Goal: Task Accomplishment & Management: Use online tool/utility

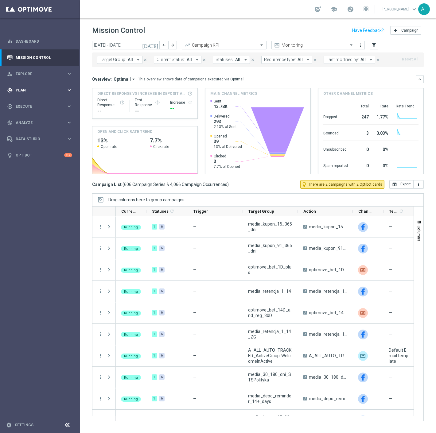
click at [41, 90] on span "Plan" at bounding box center [41, 90] width 51 height 4
click at [26, 121] on span "Templates" at bounding box center [38, 121] width 44 height 4
click at [24, 131] on link "Optimail" at bounding box center [41, 130] width 45 height 5
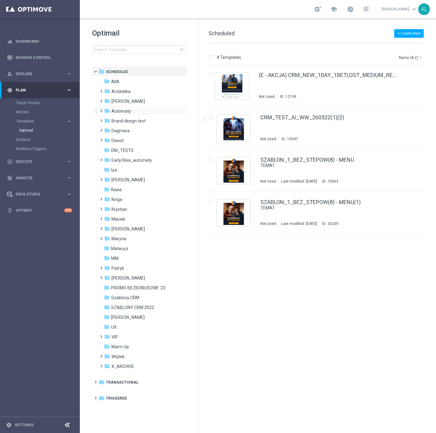
click at [106, 106] on div "folder Automaty more_vert" at bounding box center [142, 111] width 90 height 10
click at [109, 101] on icon "folder" at bounding box center [107, 101] width 6 height 6
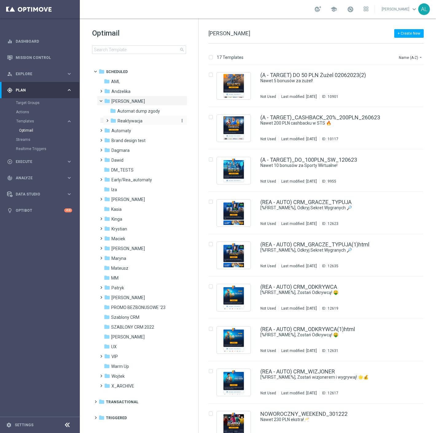
click at [122, 122] on span "Reaktywacja" at bounding box center [130, 121] width 25 height 6
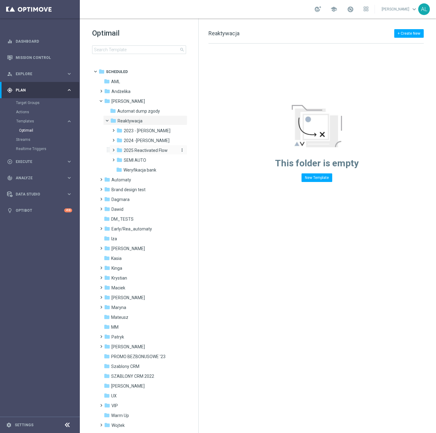
click at [139, 152] on span "2025 Reactivated Flow" at bounding box center [146, 151] width 44 height 6
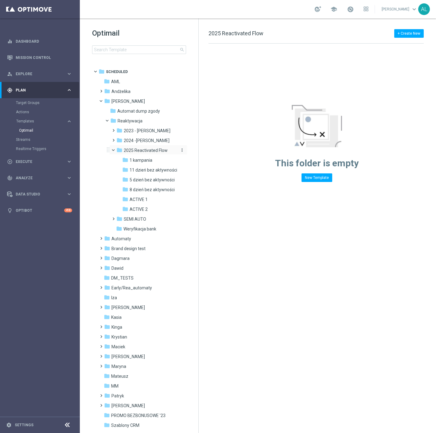
click at [122, 151] on icon "folder" at bounding box center [119, 150] width 6 height 6
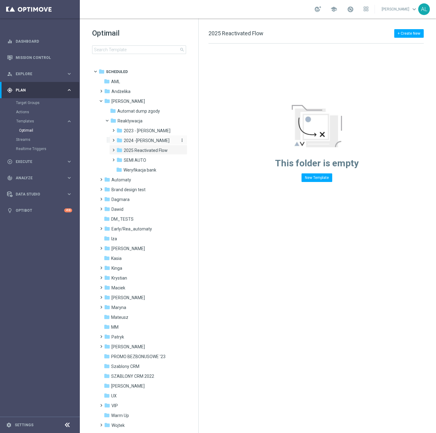
click at [133, 141] on span "2024 -Antoni" at bounding box center [147, 141] width 46 height 6
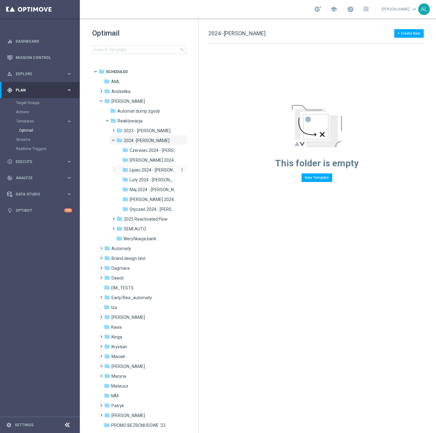
click at [152, 173] on div "folder Lipiec 2024 - Antoni" at bounding box center [149, 170] width 55 height 7
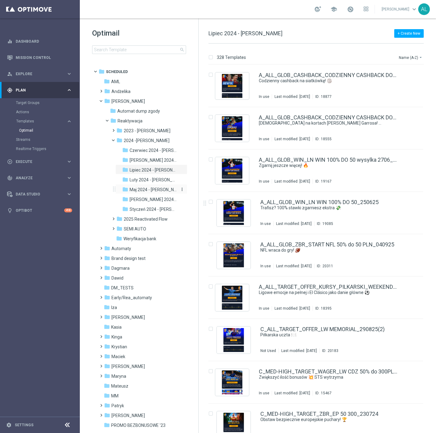
click at [150, 189] on span "Maj 2024 - Antoni" at bounding box center [153, 190] width 48 height 6
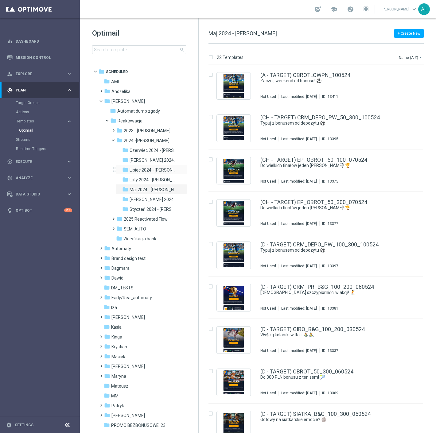
click at [151, 166] on div "folder Lipiec 2024 - Antoni more_vert" at bounding box center [151, 169] width 72 height 10
click at [151, 171] on span "Lipiec 2024 - Antoni" at bounding box center [153, 170] width 48 height 6
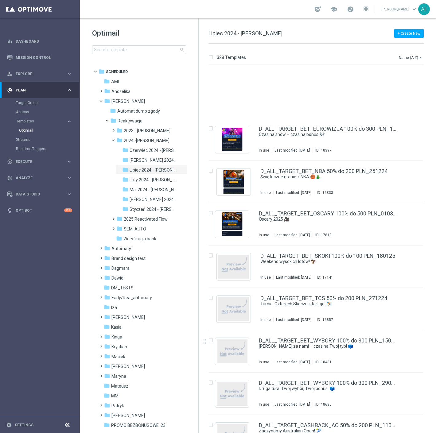
scroll to position [1237, 0]
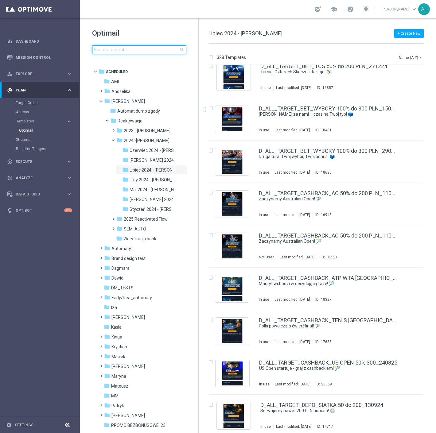
click at [149, 51] on input at bounding box center [139, 49] width 94 height 9
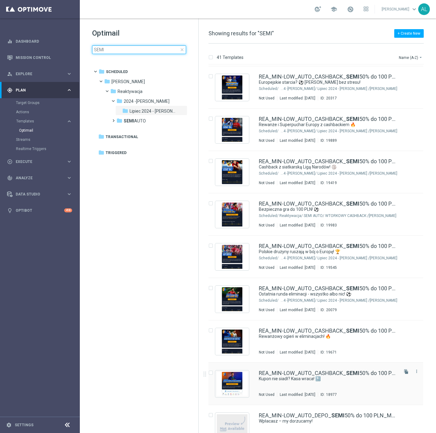
scroll to position [964, 0]
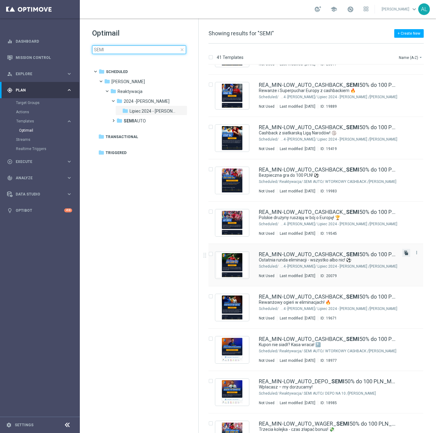
type input "SEMI"
click at [405, 252] on icon "file_copy" at bounding box center [405, 252] width 5 height 5
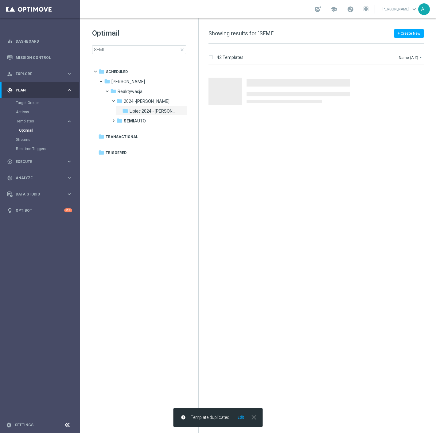
scroll to position [0, 0]
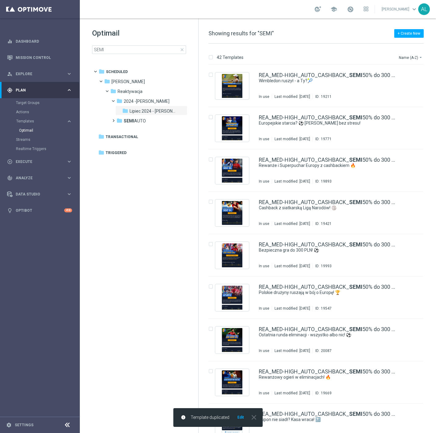
click at [241, 417] on button "Edit" at bounding box center [241, 417] width 8 height 5
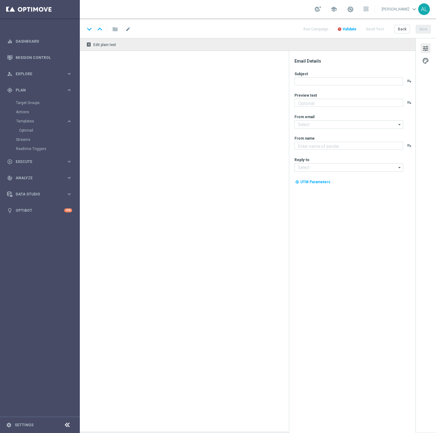
type input "REA_MIN-LOW_AUTO_CASHBACK_SEMI 50% do 100 PLN_260825(1)"
type textarea "Typuj z cashbackiem 50% do 100 zł! 💸"
type textarea "STS"
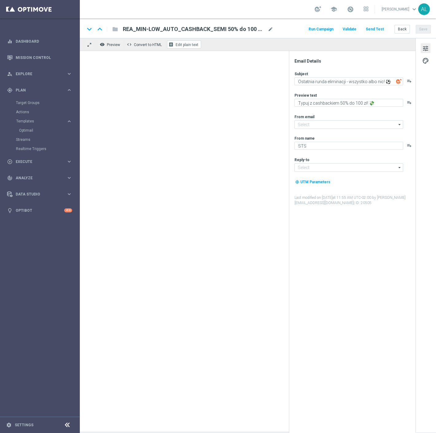
type input "oferta@sts.pl"
type input "kontakt@sts.pl"
click at [270, 30] on span "mode_edit" at bounding box center [271, 29] width 6 height 6
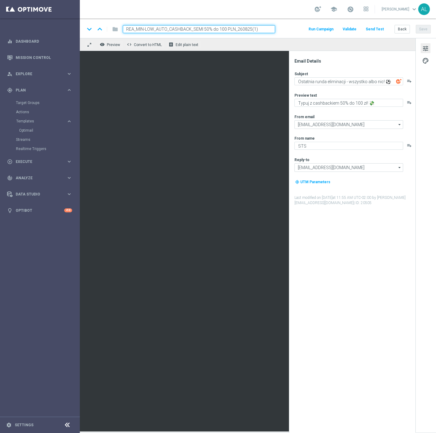
drag, startPoint x: 260, startPoint y: 30, endPoint x: 237, endPoint y: 31, distance: 23.6
click at [237, 31] on input "REA_MIN-LOW_AUTO_CASHBACK_SEMI 50% do 100 PLN_260825(1)" at bounding box center [199, 29] width 152 height 8
type input "REA_MIN-LOW_AUTO_CASHBACK_SEMI 50% do 100 PLN_160925"
click at [427, 30] on button "Save" at bounding box center [422, 29] width 15 height 9
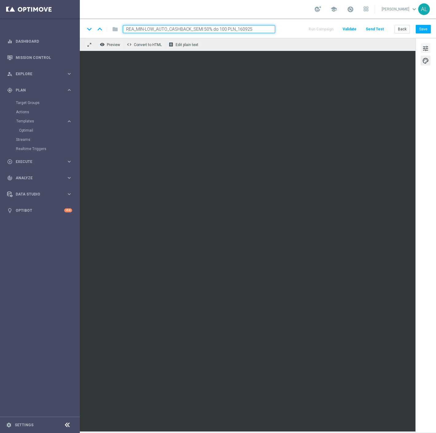
click at [428, 47] on span "tune" at bounding box center [425, 48] width 7 height 8
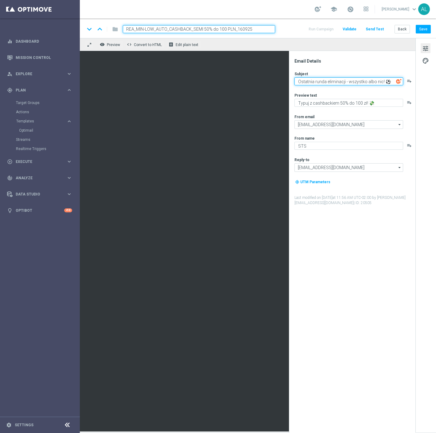
click at [300, 83] on textarea "Ostatnia runda eliminacji - wszystko albo nic! ⚽" at bounding box center [348, 81] width 109 height 8
paste textarea "Liga Mistrzów startuje! ⚽🔥"
type textarea "Liga Mistrzów startuje! ⚽🔥"
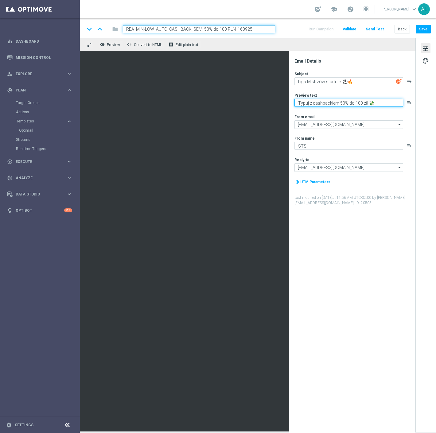
click at [320, 101] on textarea "Typuj z cashbackiem 50% do 100 zł! 💸" at bounding box center [348, 103] width 109 height 8
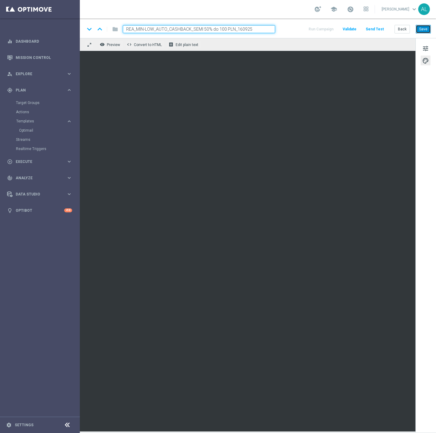
click at [419, 28] on button "Save" at bounding box center [422, 29] width 15 height 9
click at [425, 48] on span "tune" at bounding box center [425, 48] width 7 height 8
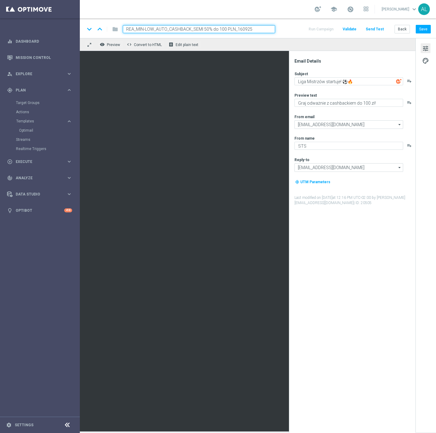
click at [355, 76] on div "Subject Liga Mistrzów startuje! ⚽🔥 playlist_add" at bounding box center [354, 78] width 120 height 14
click at [352, 106] on textarea "Graj odważnie z cashbackiem do 100 zł!" at bounding box center [348, 103] width 109 height 8
click at [362, 103] on textarea "Graj odważnie z cashbackiem do 100 zł!" at bounding box center [348, 103] width 109 height 8
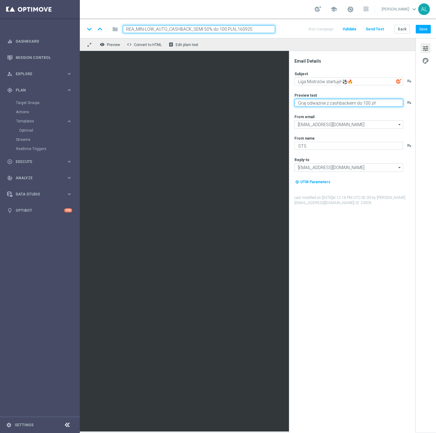
click at [362, 103] on textarea "Graj odważnie z cashbackiem do 100 zł!" at bounding box center [348, 103] width 109 height 8
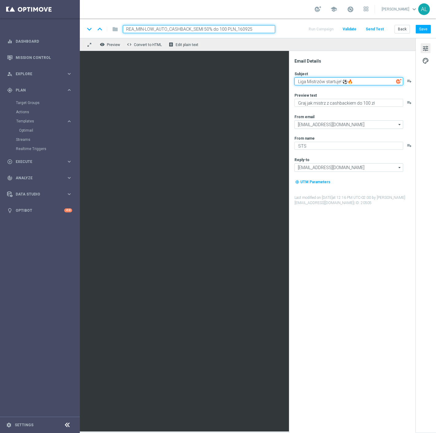
click at [372, 78] on textarea "Liga Mistrzów startuje! ⚽🔥" at bounding box center [348, 81] width 109 height 8
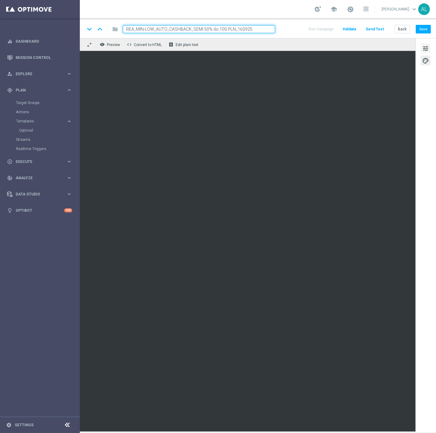
click at [425, 48] on span "tune" at bounding box center [425, 48] width 7 height 8
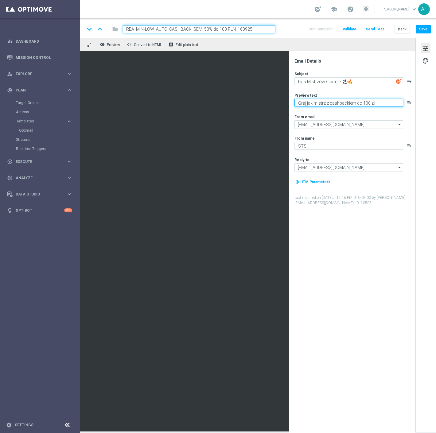
click at [376, 104] on textarea "Graj jak mistrz z cashbackiem do 100 zł" at bounding box center [348, 103] width 109 height 8
click at [382, 103] on textarea "Graj jak mistrz z cashbackiem do 100 zł" at bounding box center [348, 103] width 109 height 8
paste textarea "💸"
type textarea "Graj jak mistrz z cashbackiem do 100 zł 💸"
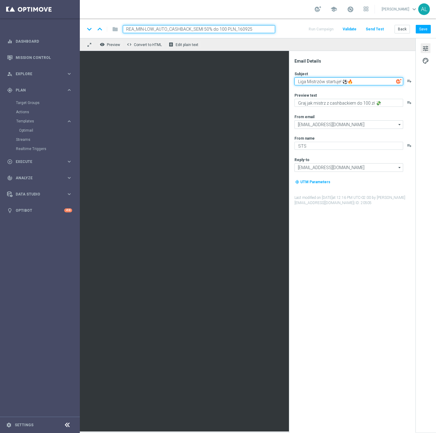
click at [344, 82] on textarea "Liga Mistrzów startuje! ⚽🔥" at bounding box center [348, 81] width 109 height 8
paste textarea "🏆"
type textarea "Liga Mistrzów startuje! 🏆"
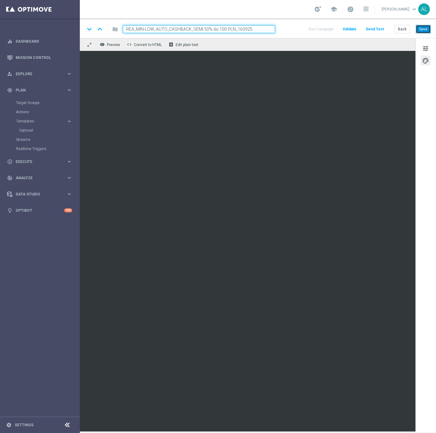
click at [421, 27] on button "Save" at bounding box center [422, 29] width 15 height 9
click at [417, 28] on button "Save" at bounding box center [422, 29] width 15 height 9
click at [428, 34] on div "keyboard_arrow_down keyboard_arrow_up folder REA_MIN-LOW_AUTO_CASHBACK_SEMI 50%…" at bounding box center [258, 28] width 356 height 20
click at [422, 30] on button "Save" at bounding box center [422, 29] width 15 height 9
click at [425, 48] on span "tune" at bounding box center [425, 48] width 7 height 8
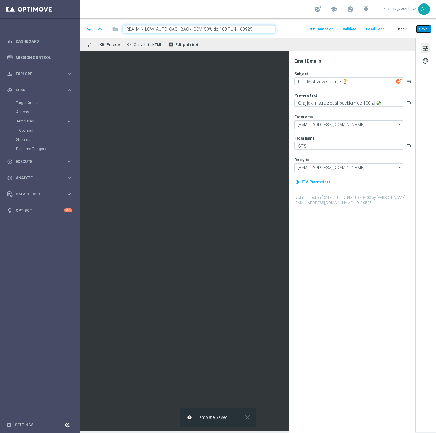
click at [419, 29] on button "Save" at bounding box center [422, 29] width 15 height 9
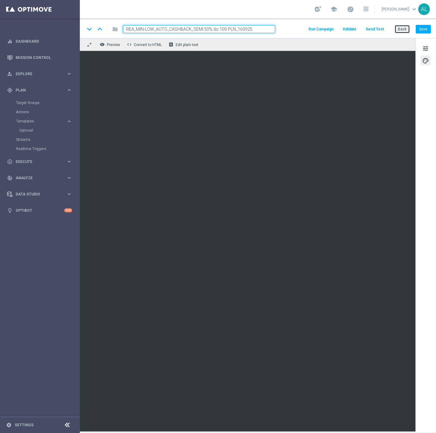
click at [403, 31] on button "Back" at bounding box center [401, 29] width 15 height 9
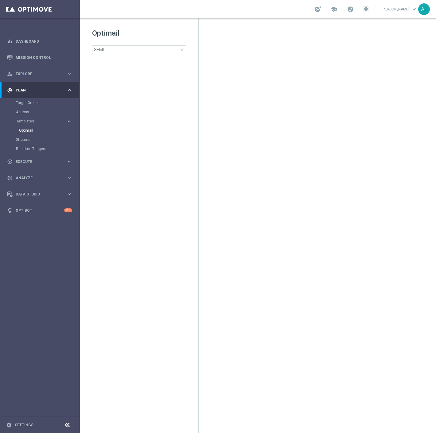
click at [130, 55] on div "Optimail SEMI close folder 1 Folder create_new_folder New Folder mode_edit Rena…" at bounding box center [139, 56] width 118 height 76
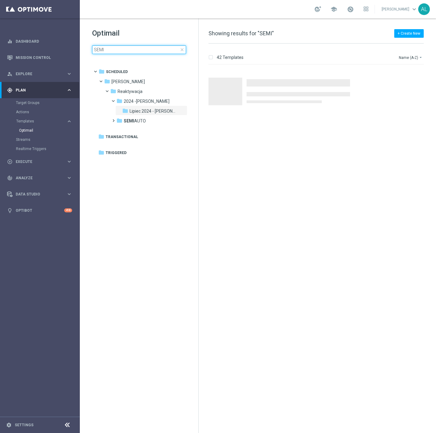
click at [130, 50] on input "SEMI" at bounding box center [139, 49] width 94 height 9
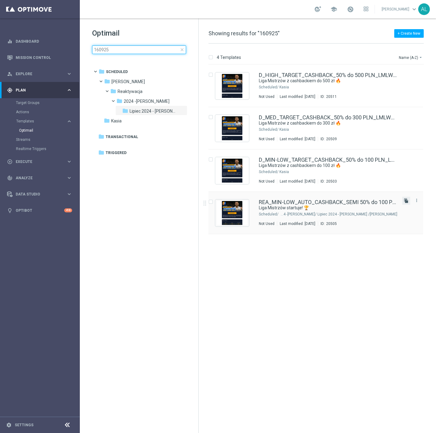
type input "160925"
click at [405, 202] on icon "file_copy" at bounding box center [405, 200] width 5 height 5
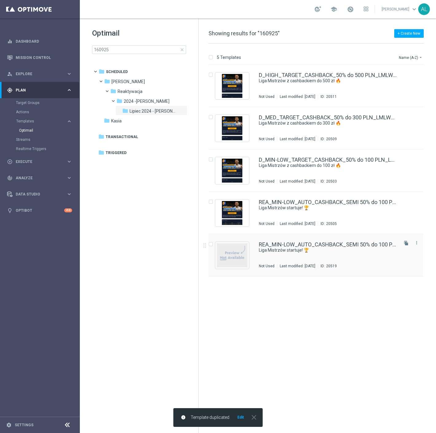
click at [288, 271] on div "REA_MIN-LOW_AUTO_CASHBACK_SEMI 50% do 100 PLN_ 160925 (1) Liga Mistrzów startuj…" at bounding box center [315, 255] width 214 height 42
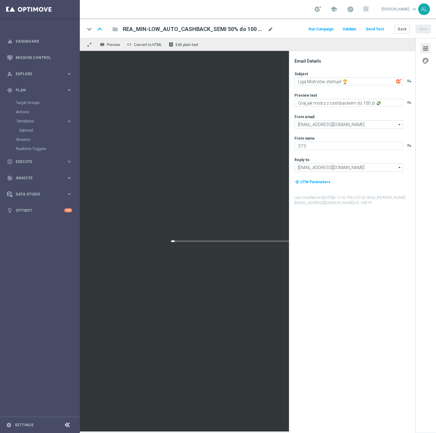
click at [269, 30] on span "mode_edit" at bounding box center [271, 29] width 6 height 6
drag, startPoint x: 258, startPoint y: 29, endPoint x: 250, endPoint y: 29, distance: 8.6
click at [250, 29] on input "REA_MIN-LOW_AUTO_CASHBACK_SEMI 50% do 100 PLN_160925(1)" at bounding box center [199, 29] width 152 height 8
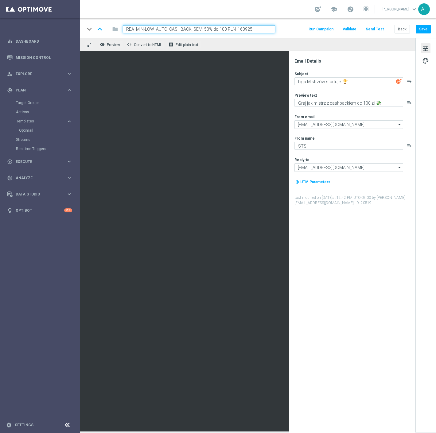
drag, startPoint x: 221, startPoint y: 31, endPoint x: 218, endPoint y: 30, distance: 3.1
click at [218, 30] on input "REA_MIN-LOW_AUTO_CASHBACK_SEMI 50% do 100 PLN_160925" at bounding box center [199, 29] width 152 height 8
drag, startPoint x: 153, startPoint y: 29, endPoint x: 137, endPoint y: 31, distance: 16.1
click at [137, 31] on input "REA_MIN-LOW_AUTO_CASHBACK_SEMI 50% do 300 PLN_160925" at bounding box center [199, 29] width 152 height 8
type input "REA_MED-HIGH_AUTO_CASHBACK_SEMI 50% do 300 PLN_160925"
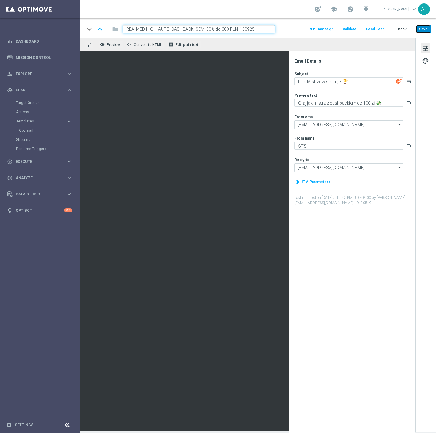
click at [421, 28] on button "Save" at bounding box center [422, 29] width 15 height 9
click at [363, 104] on textarea "Graj jak mistrz z cashbackiem do 100 zł 💸" at bounding box center [348, 103] width 109 height 8
type textarea "Graj jak mistrz z cashbackiem do 300 zł 💸"
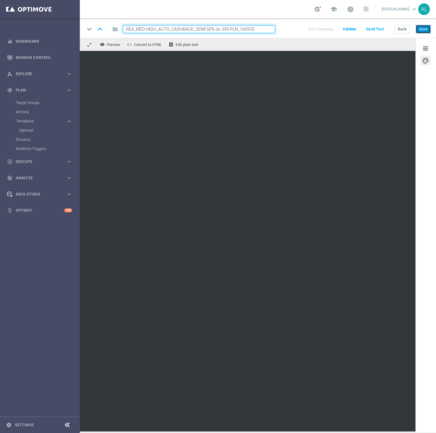
click at [423, 31] on button "Save" at bounding box center [422, 29] width 15 height 9
click at [425, 28] on button "Save" at bounding box center [422, 29] width 15 height 9
click at [416, 29] on div "Back Save" at bounding box center [412, 29] width 36 height 9
click at [419, 29] on button "Save" at bounding box center [422, 29] width 15 height 9
